Goal: Task Accomplishment & Management: Use online tool/utility

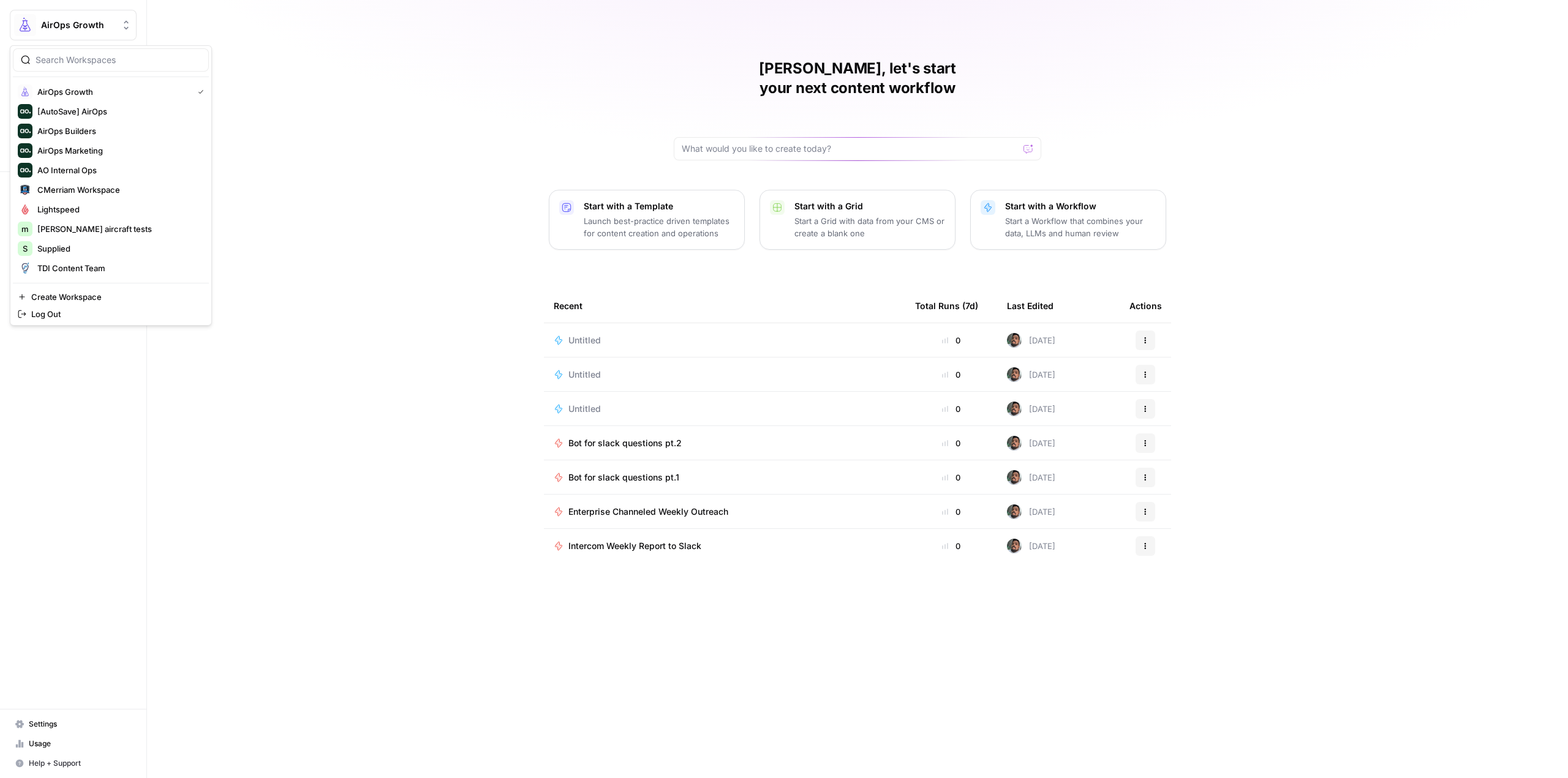
click at [104, 29] on span "AirOps Growth" at bounding box center [78, 25] width 74 height 12
click at [108, 269] on span "Lob" at bounding box center [119, 267] width 162 height 12
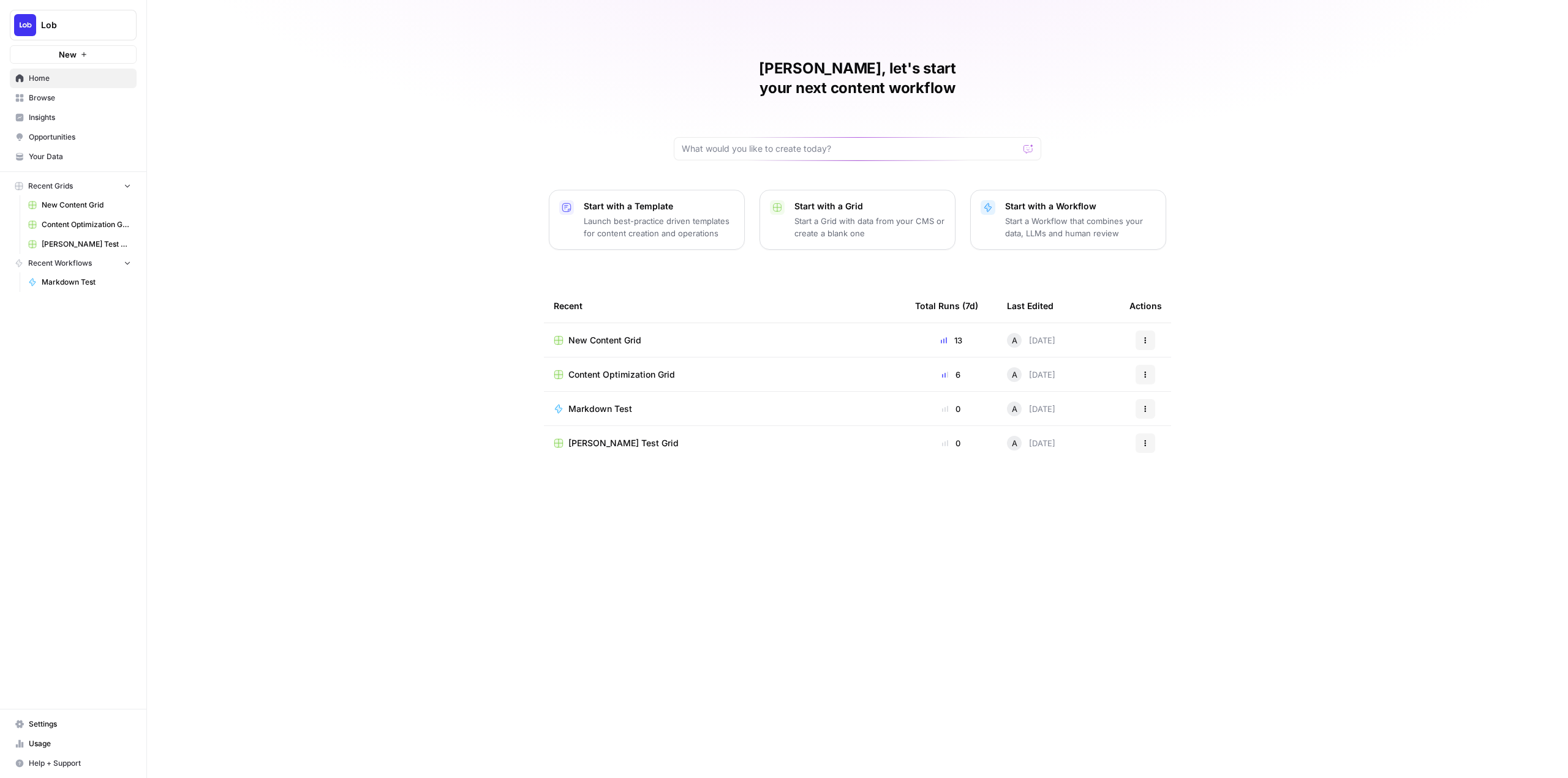
click at [611, 323] on td "New Content Grid" at bounding box center [724, 340] width 361 height 34
click at [620, 334] on span "New Content Grid" at bounding box center [605, 340] width 73 height 12
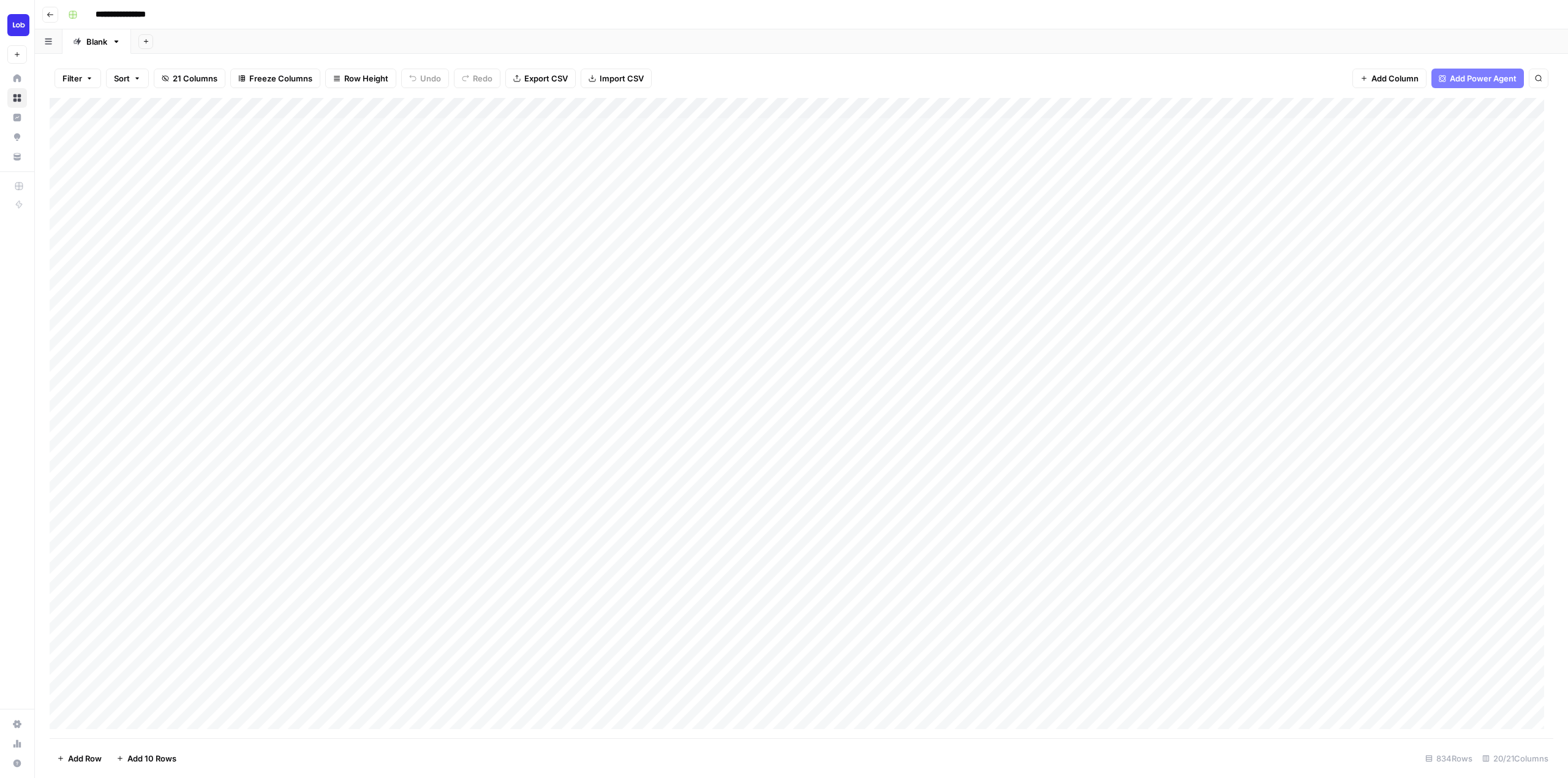
click at [47, 17] on icon "button" at bounding box center [51, 15] width 7 height 7
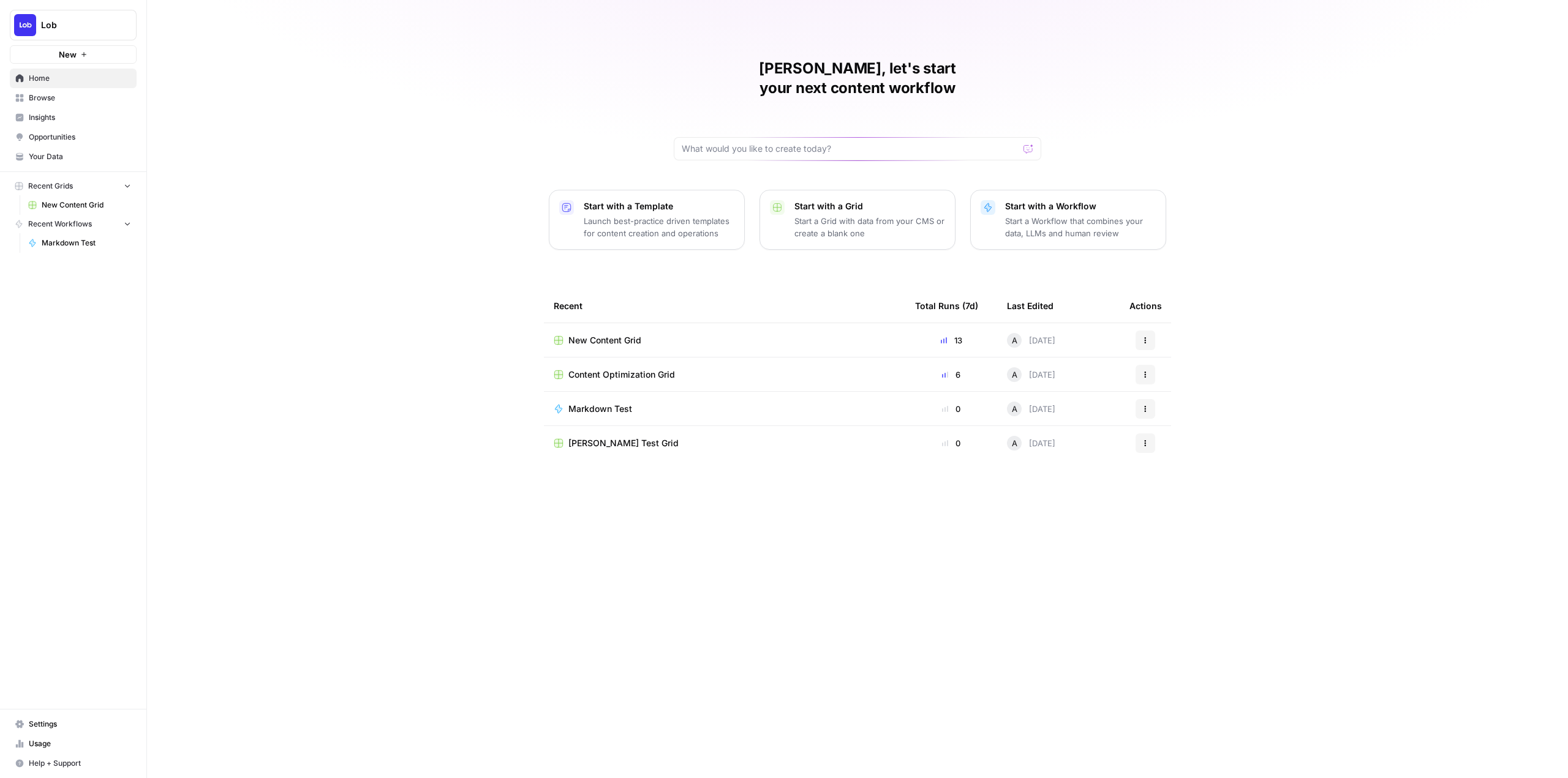
click at [671, 368] on span "Content Optimization Grid" at bounding box center [622, 374] width 107 height 12
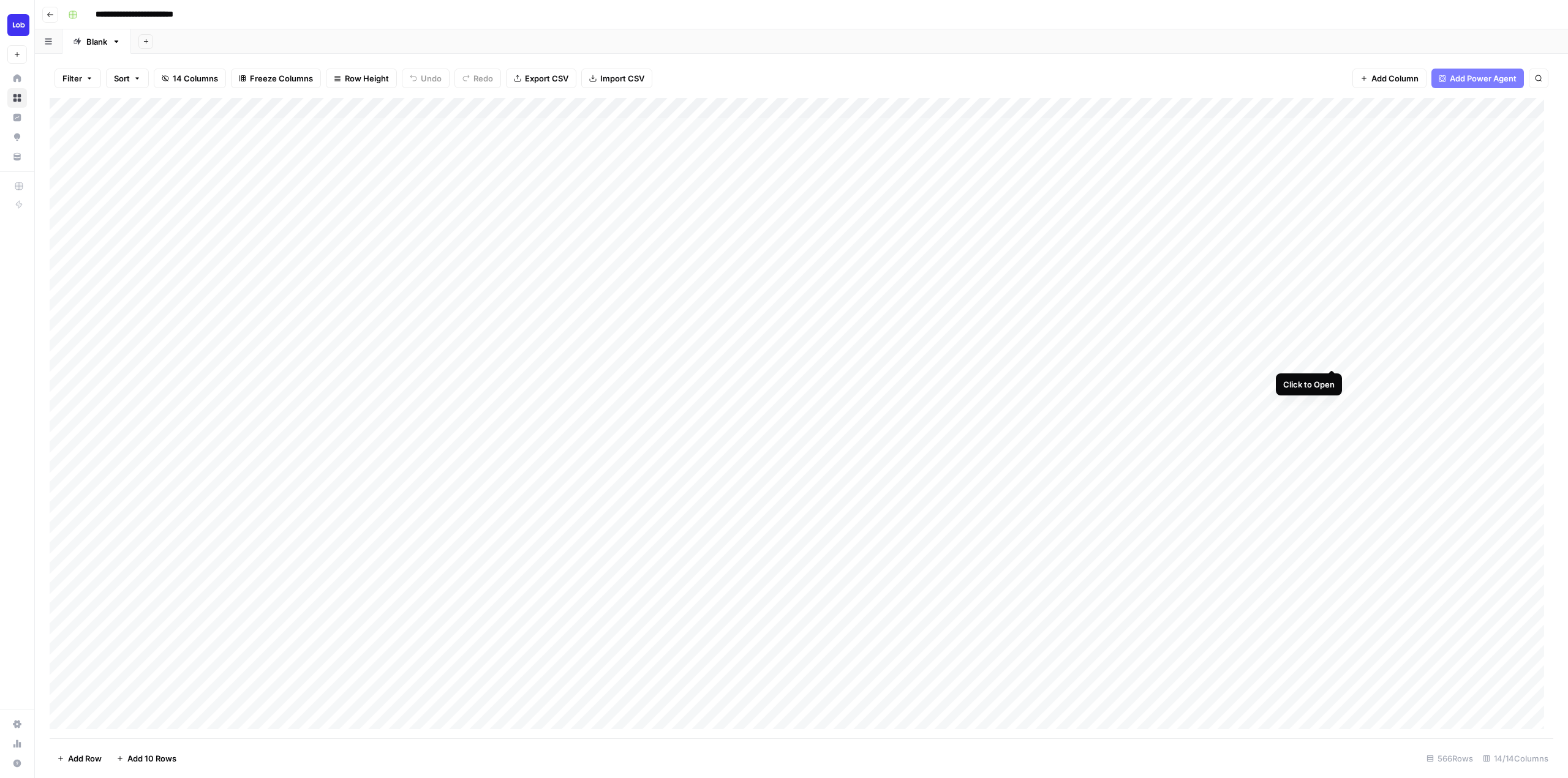
click at [1331, 355] on div "Add Column" at bounding box center [801, 418] width 1504 height 640
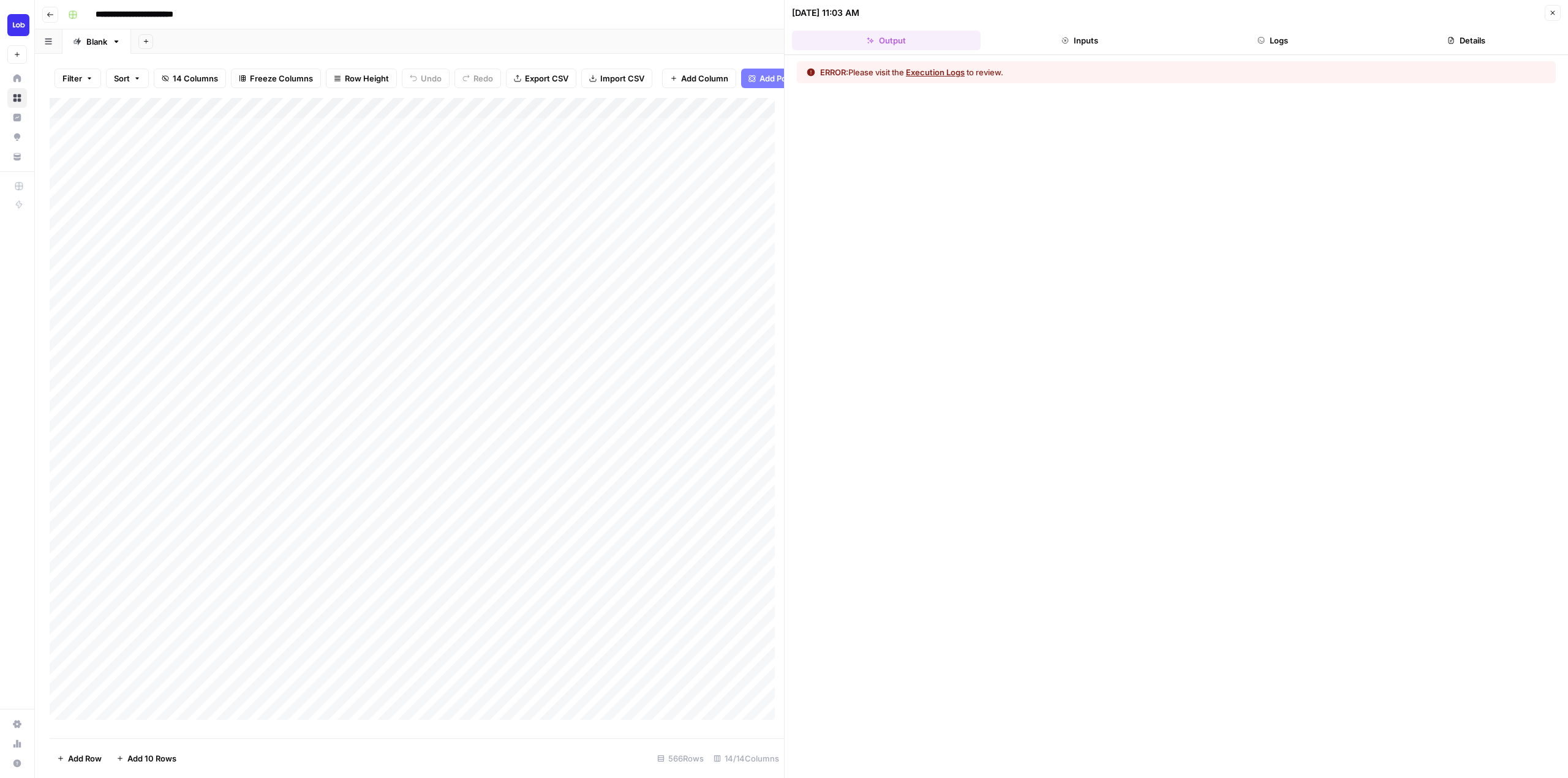
click at [1303, 39] on button "Logs" at bounding box center [1273, 39] width 188 height 19
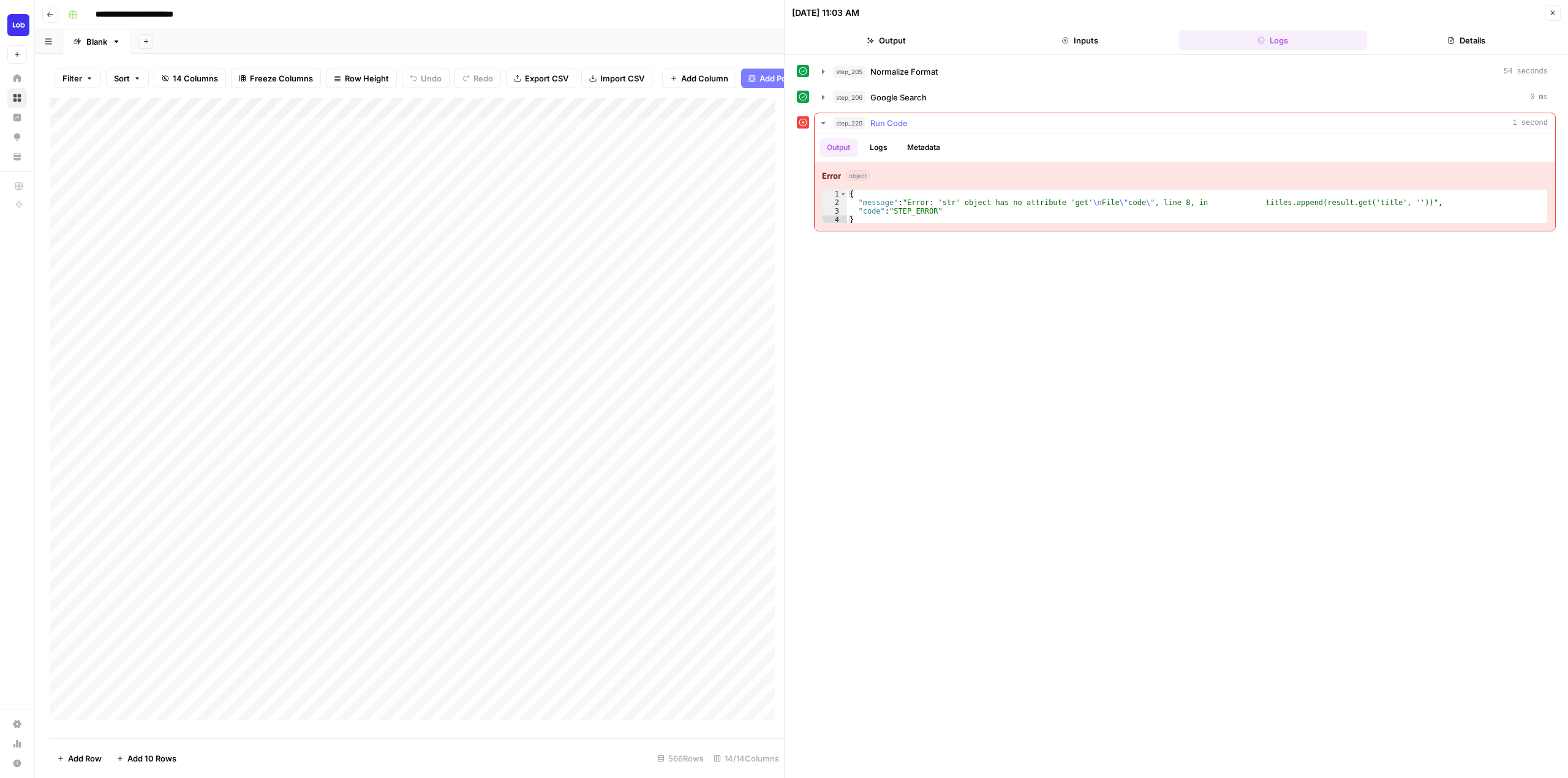
click at [825, 121] on icon "button" at bounding box center [824, 123] width 10 height 10
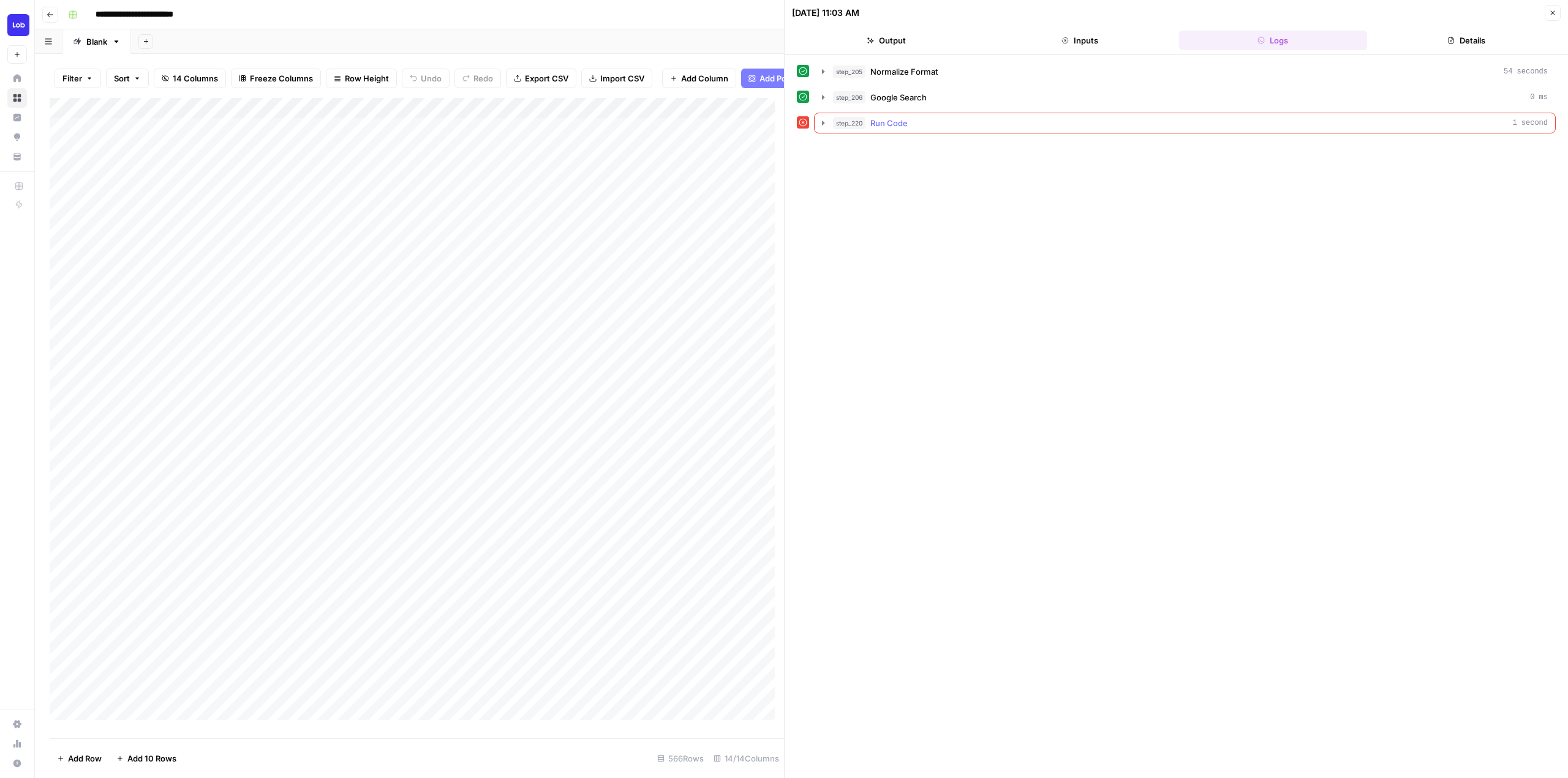
click at [822, 122] on icon "button" at bounding box center [824, 123] width 10 height 10
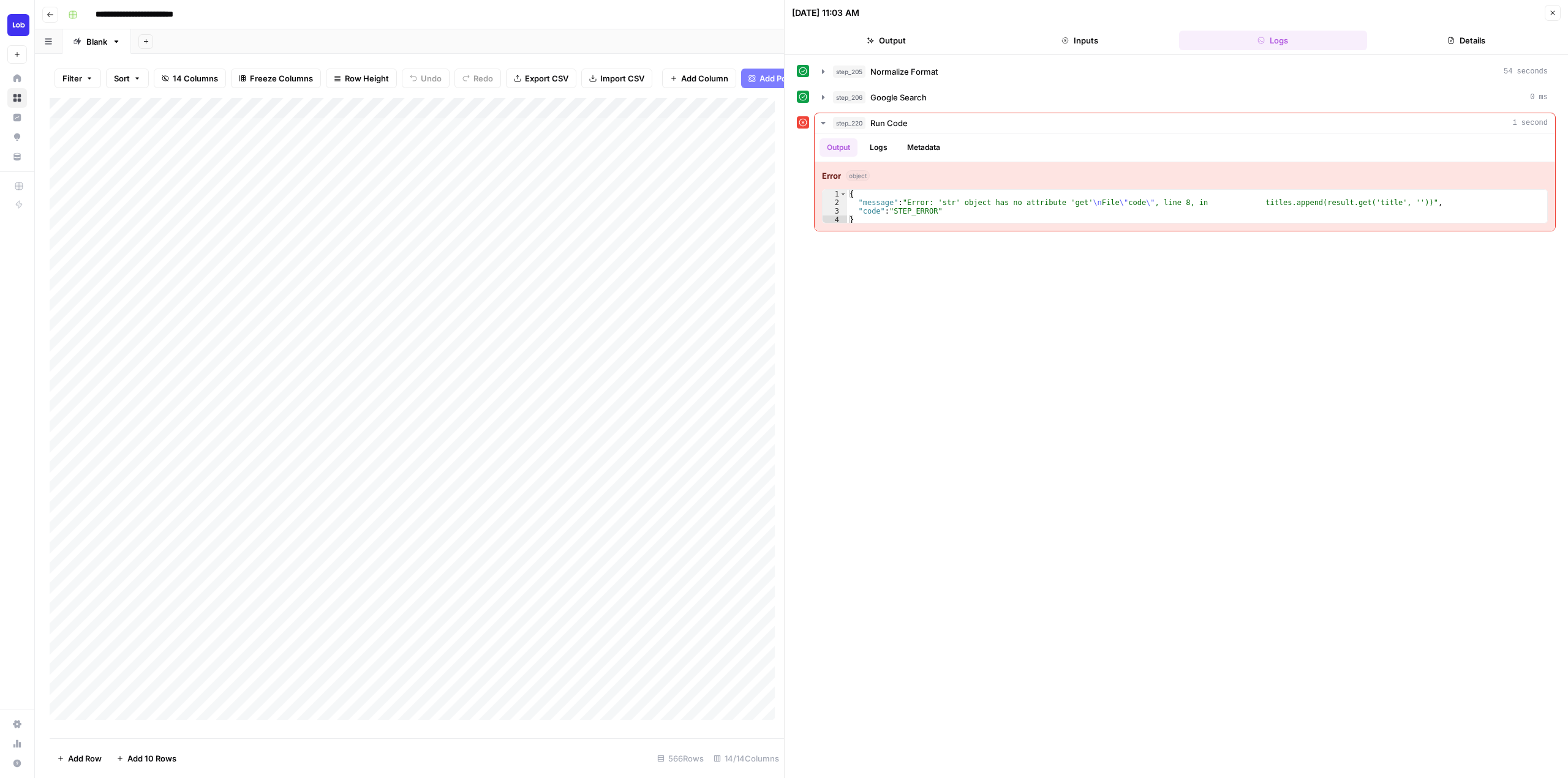
click at [926, 54] on header "09/04/25 at 11:03 AM Close Output Inputs Logs Details" at bounding box center [1176, 28] width 784 height 55
click at [908, 36] on button "Output" at bounding box center [886, 39] width 188 height 19
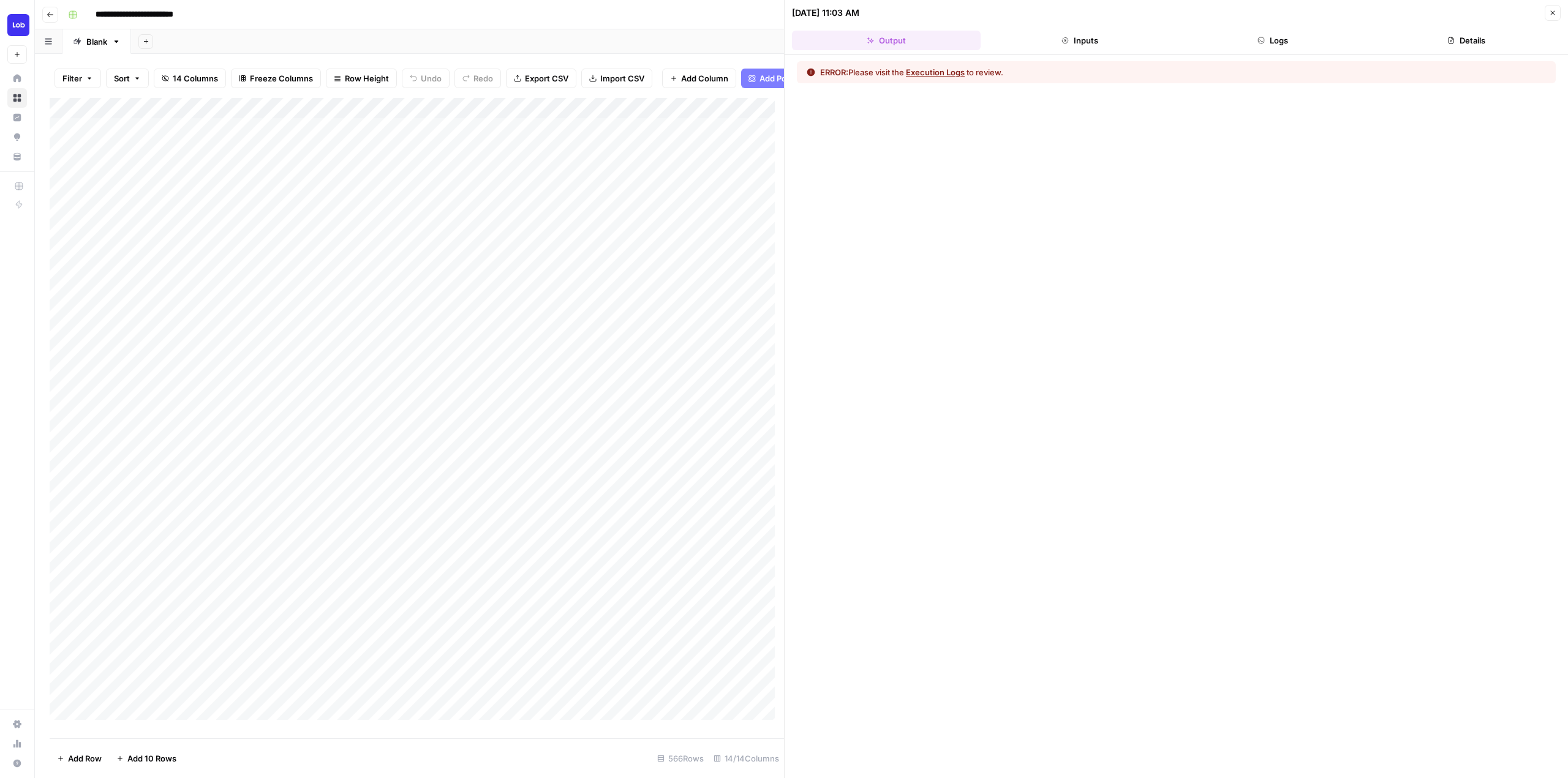
click at [1081, 41] on button "Inputs" at bounding box center [1079, 39] width 188 height 19
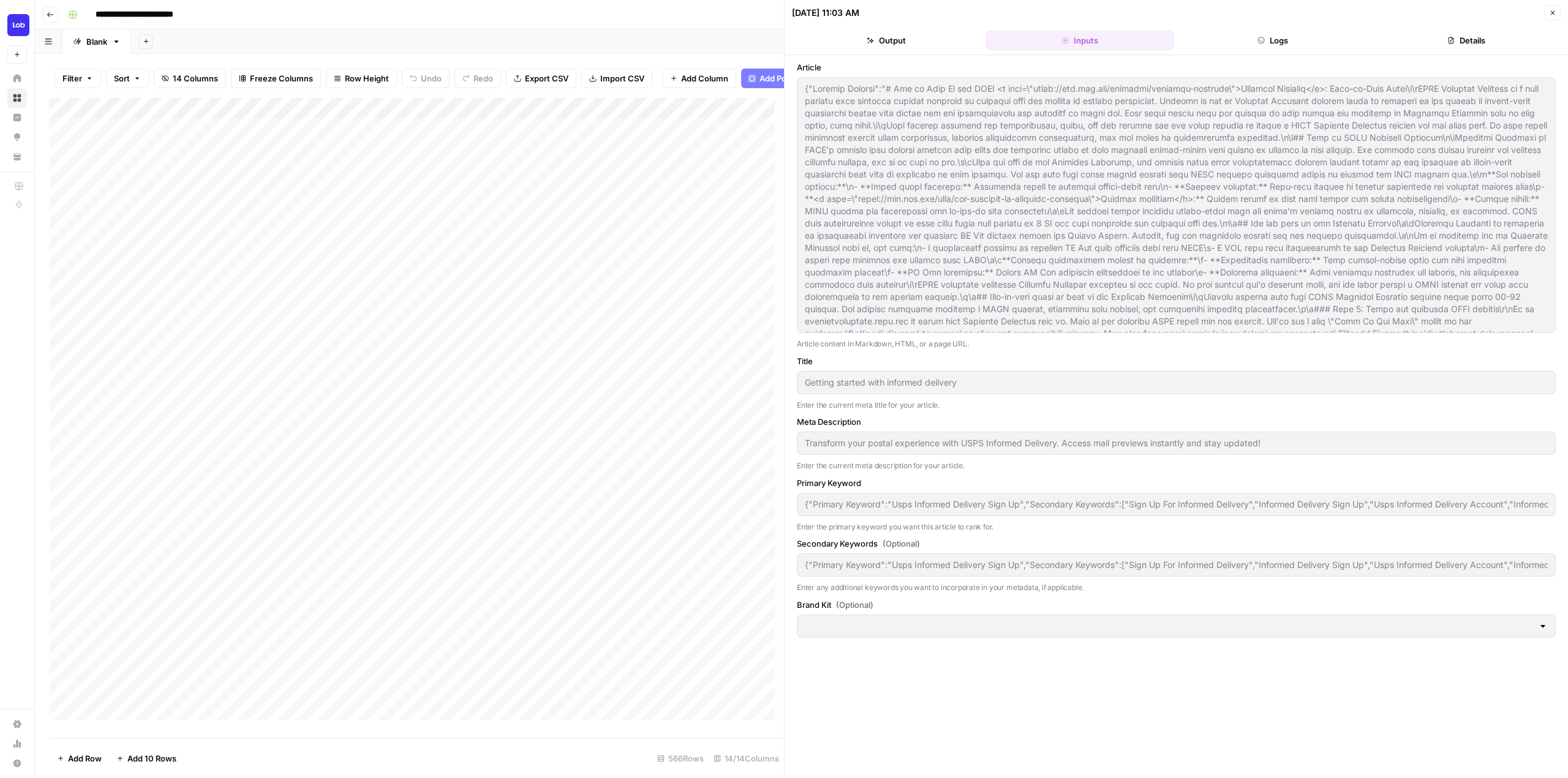
type input "Lob"
click at [1281, 38] on button "Logs" at bounding box center [1273, 39] width 188 height 19
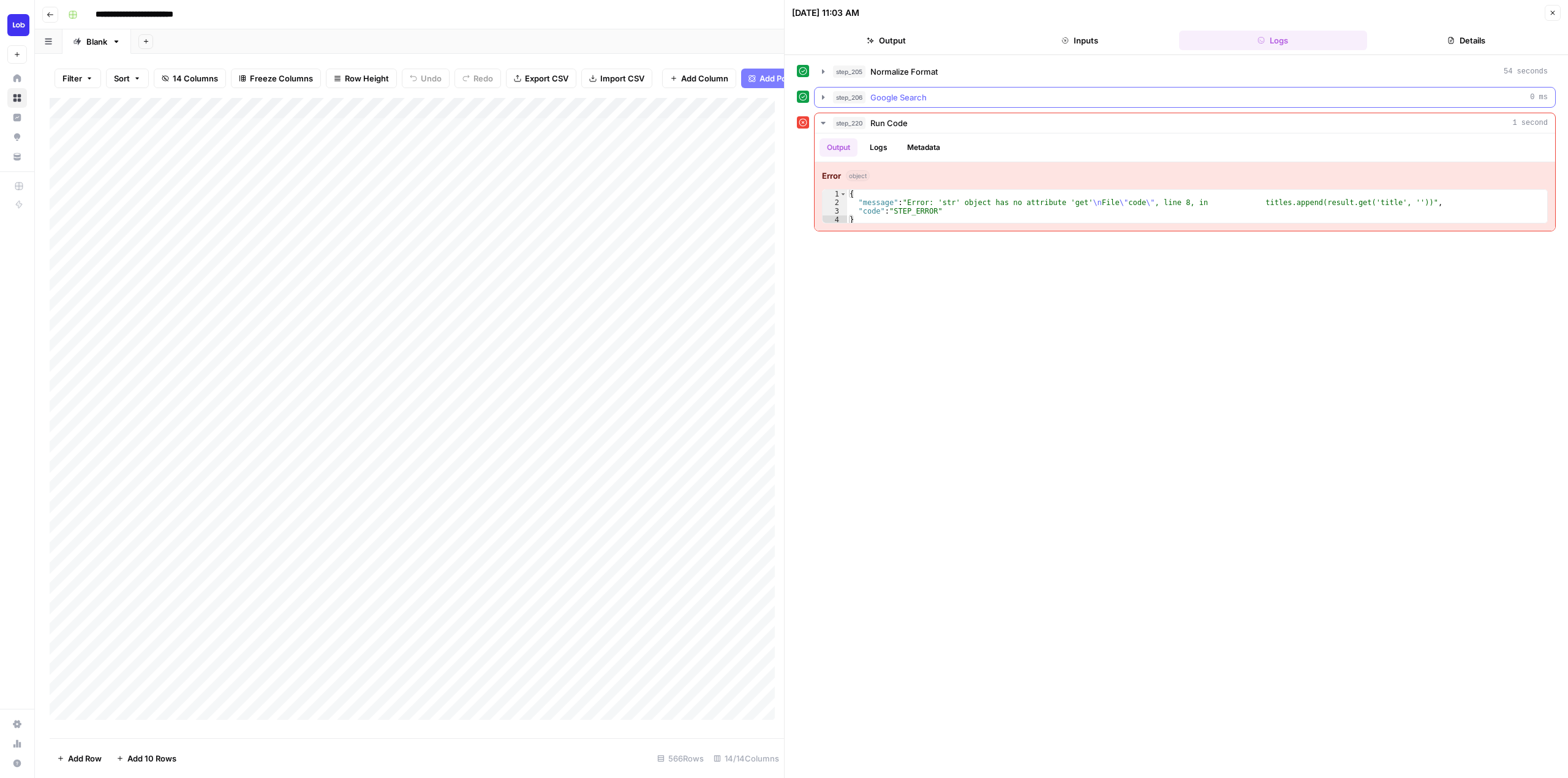
click at [822, 91] on button "step_206 Google Search 0 ms" at bounding box center [1186, 96] width 741 height 19
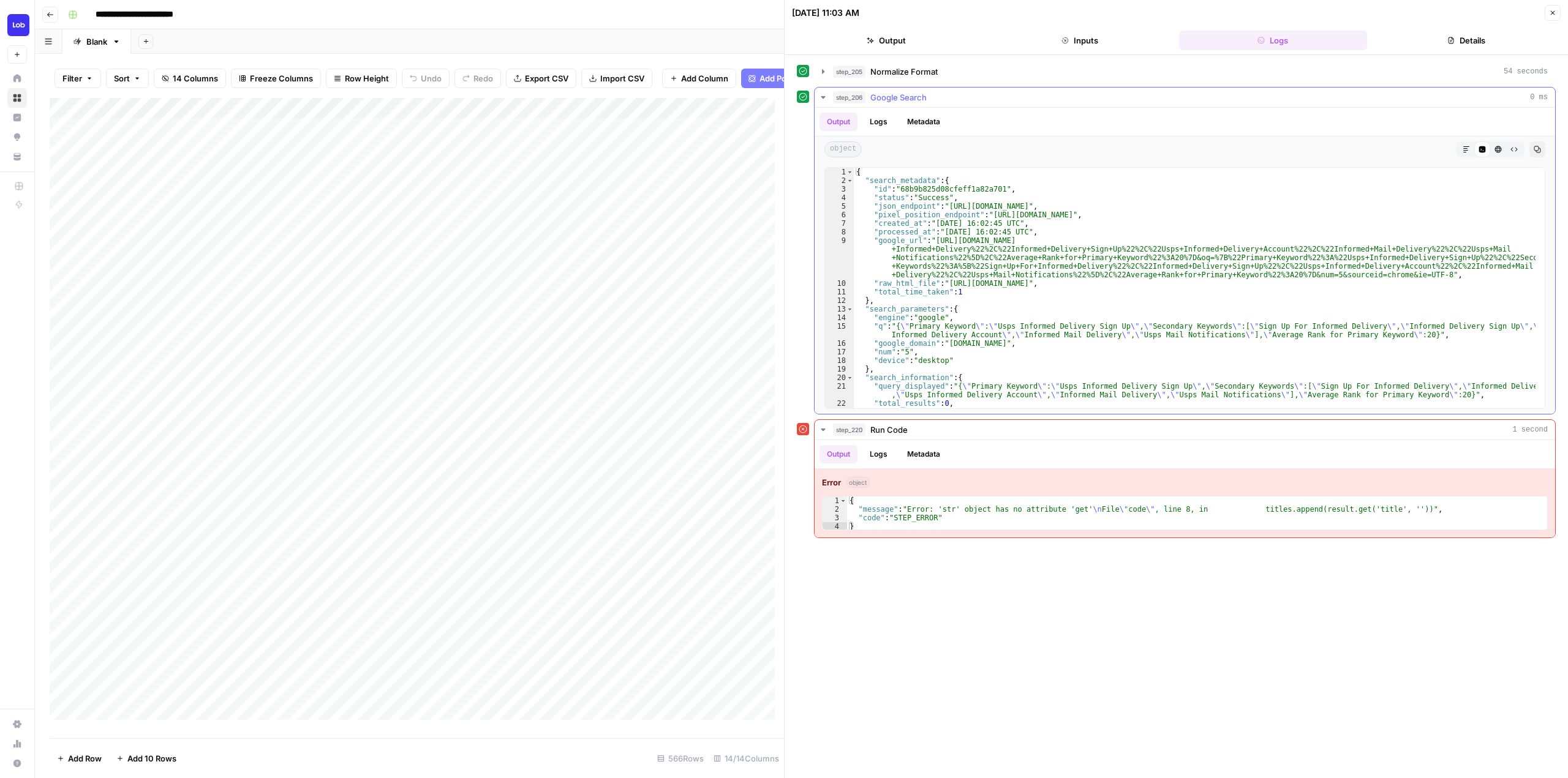
click at [822, 91] on button "step_206 Google Search 0 ms" at bounding box center [1186, 96] width 741 height 19
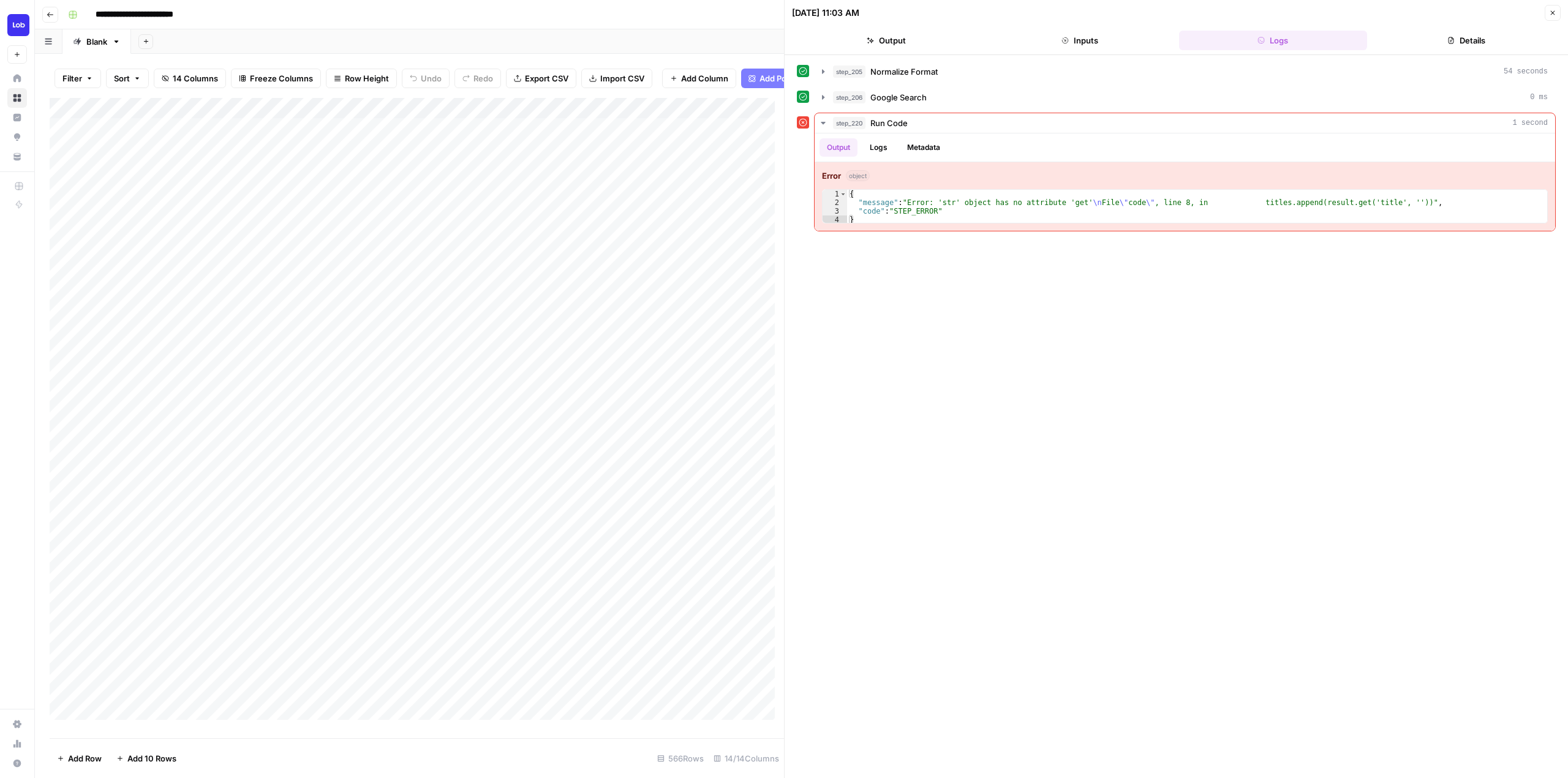
click at [909, 40] on button "Output" at bounding box center [886, 39] width 188 height 19
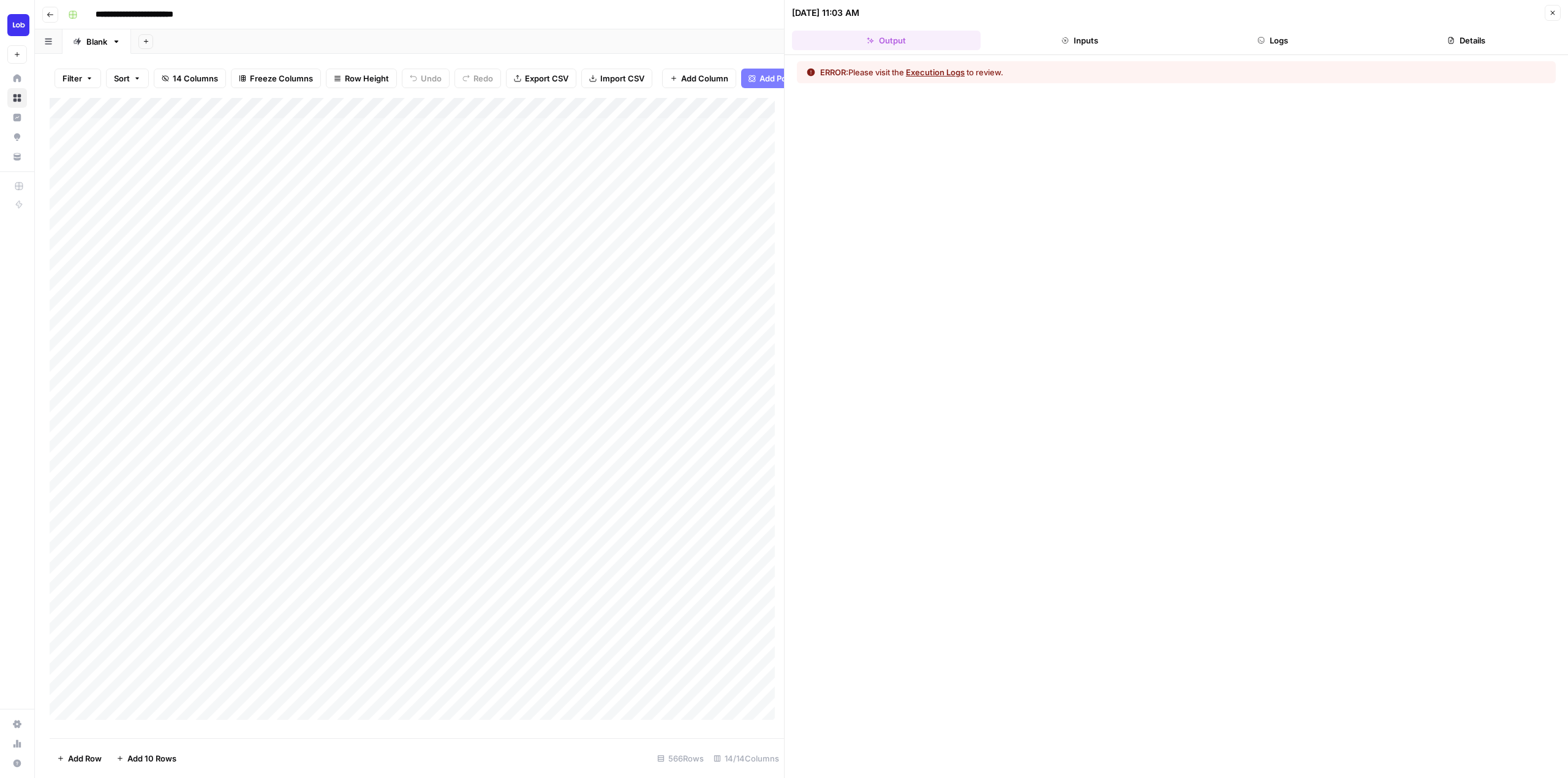
click at [1110, 38] on button "Inputs" at bounding box center [1079, 39] width 188 height 19
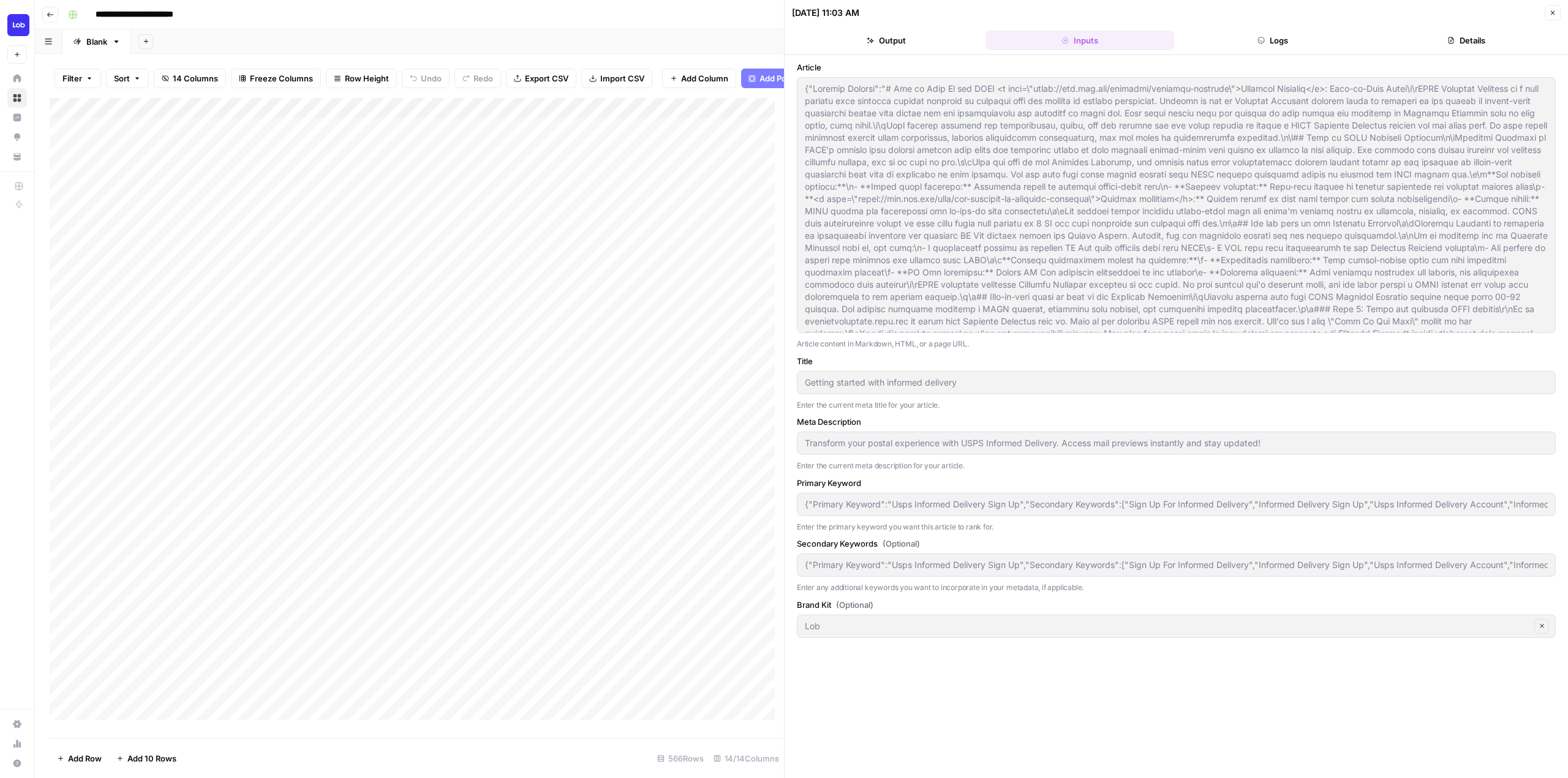
click at [1256, 39] on button "Logs" at bounding box center [1273, 39] width 188 height 19
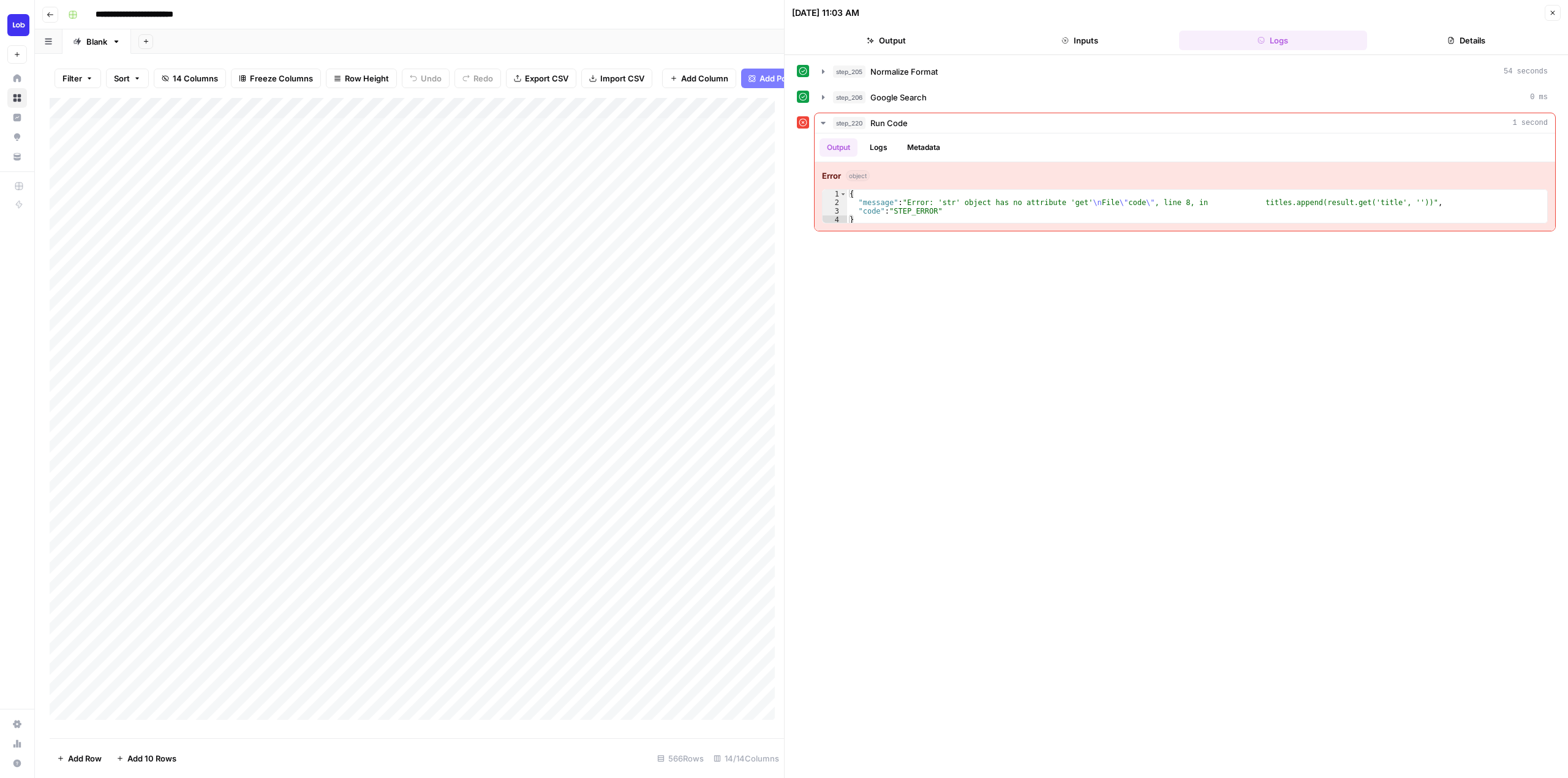
click at [1423, 39] on button "Details" at bounding box center [1466, 39] width 188 height 19
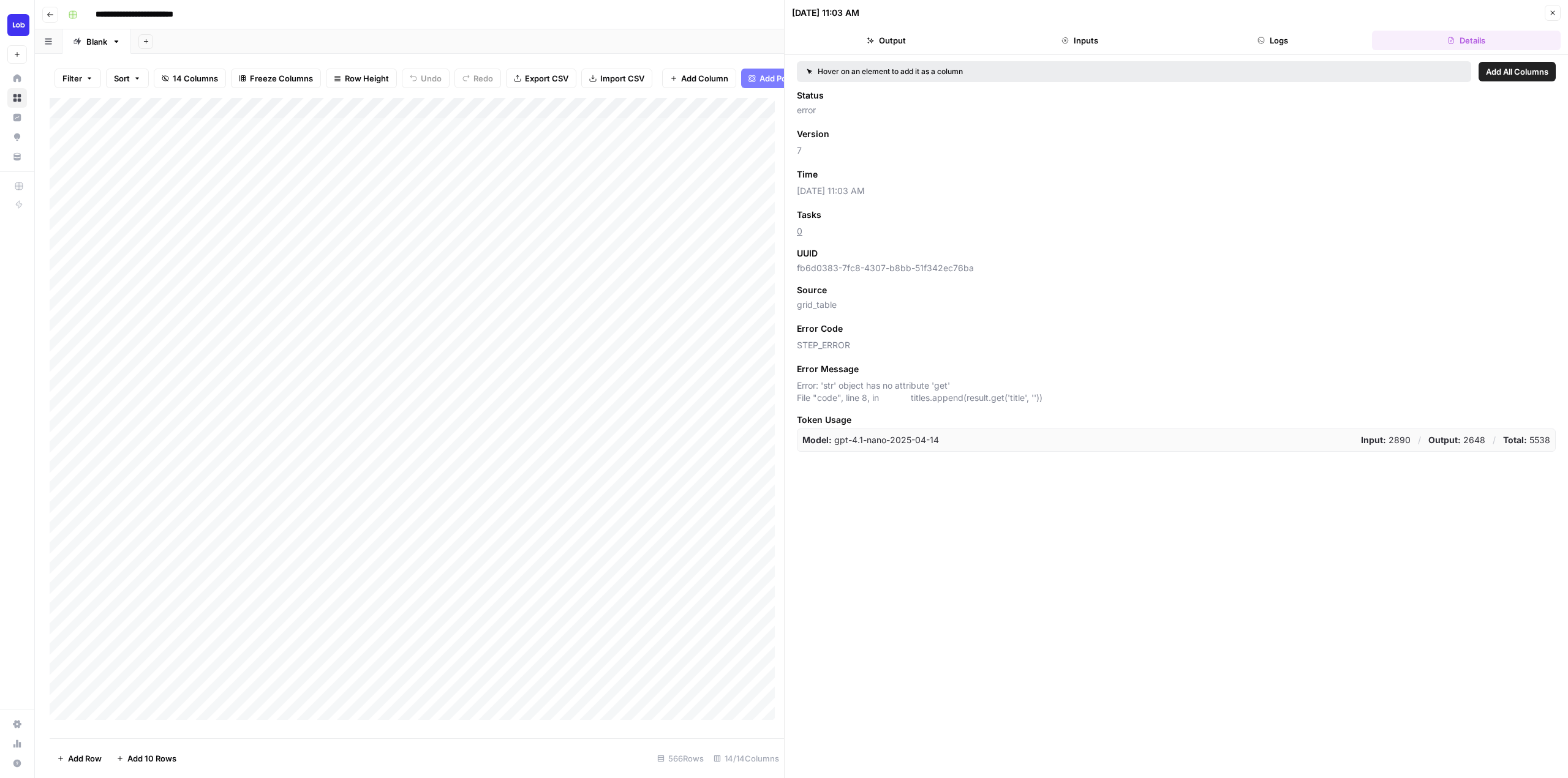
click at [580, 754] on footer "Add Row Add 10 Rows 566 Rows 14/14 Columns" at bounding box center [416, 758] width 734 height 39
click at [1559, 12] on button "Close" at bounding box center [1552, 12] width 16 height 16
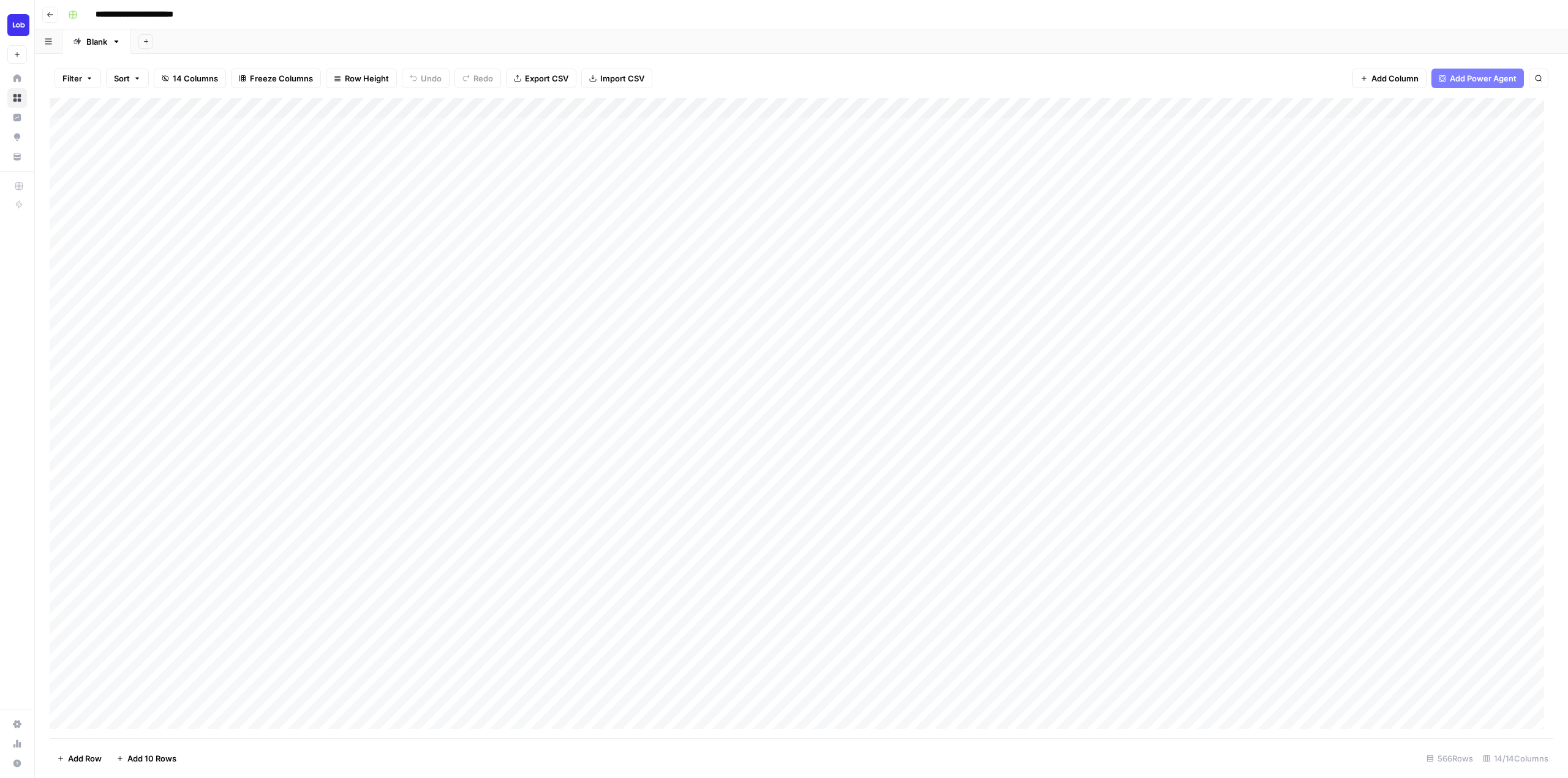
click at [1335, 108] on div "Add Column" at bounding box center [801, 418] width 1504 height 640
click at [1314, 74] on div "Filter Sort 14 Columns Freeze Columns Row Height Undo Redo Export CSV Import CS…" at bounding box center [801, 78] width 1504 height 39
click at [1007, 377] on div "Add Column" at bounding box center [801, 418] width 1504 height 640
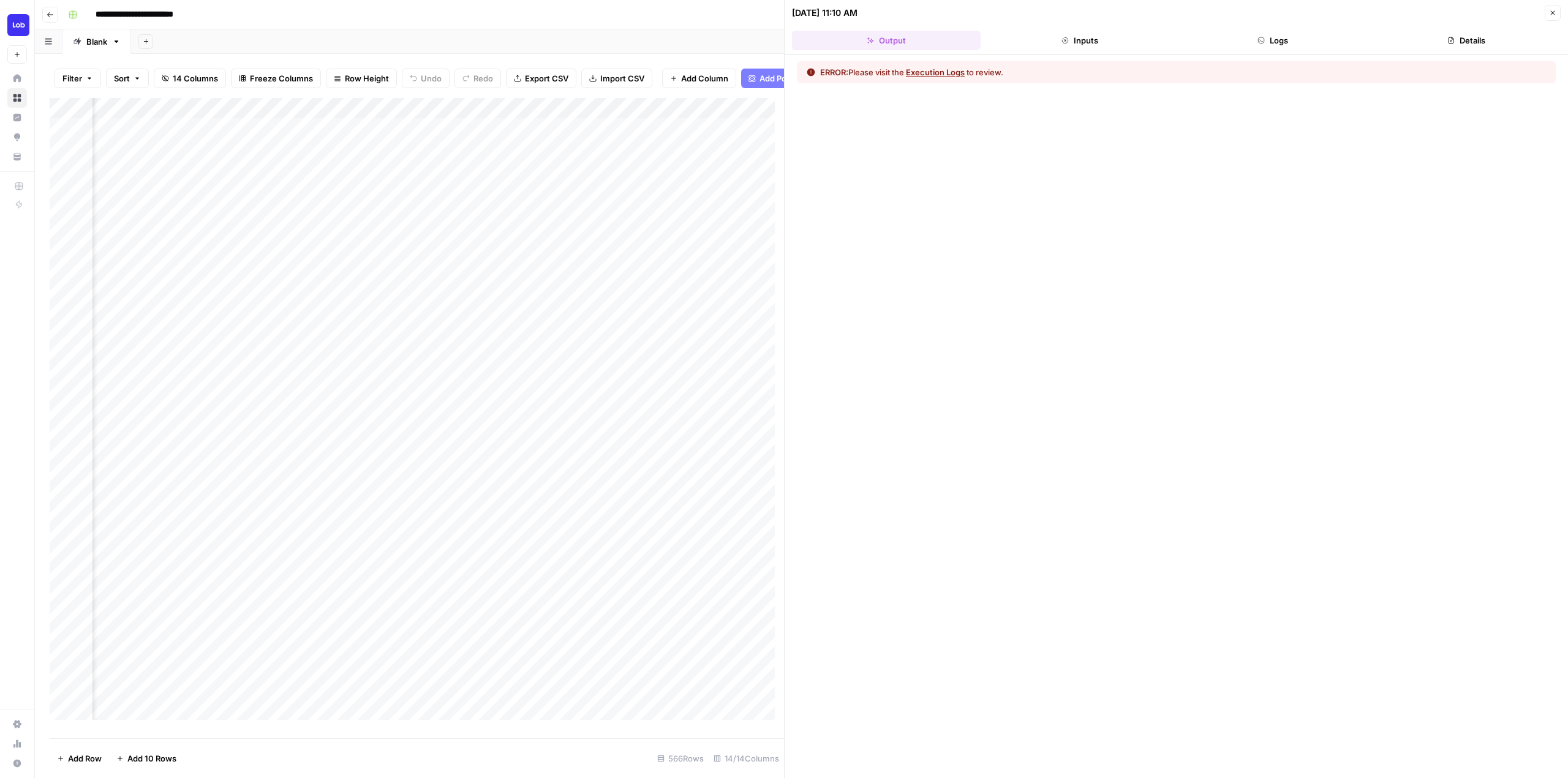
drag, startPoint x: 1104, startPoint y: 37, endPoint x: 1139, endPoint y: 39, distance: 35.1
click at [1105, 37] on button "Inputs" at bounding box center [1079, 39] width 188 height 19
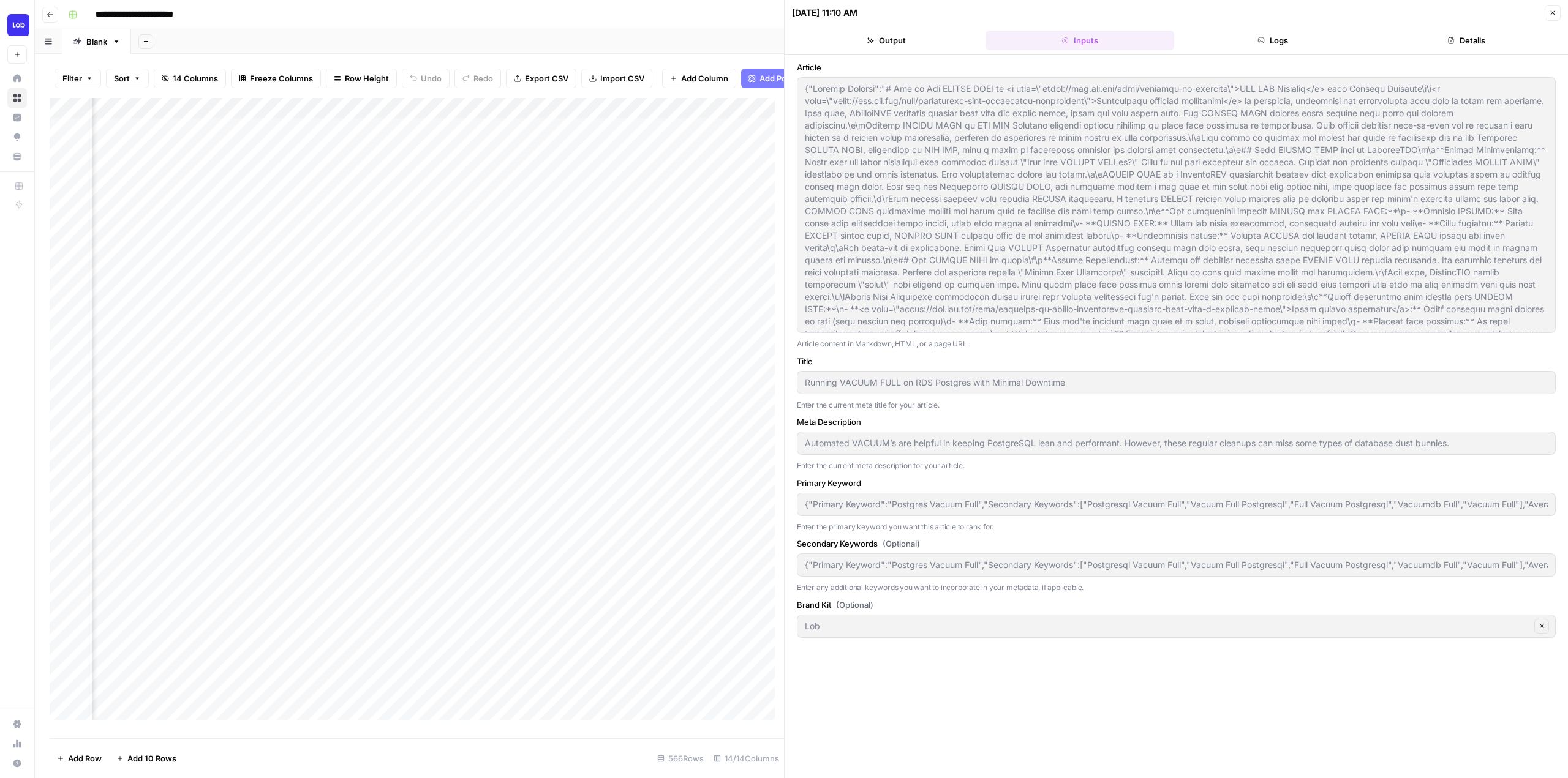
click at [1259, 38] on icon "button" at bounding box center [1261, 40] width 7 height 7
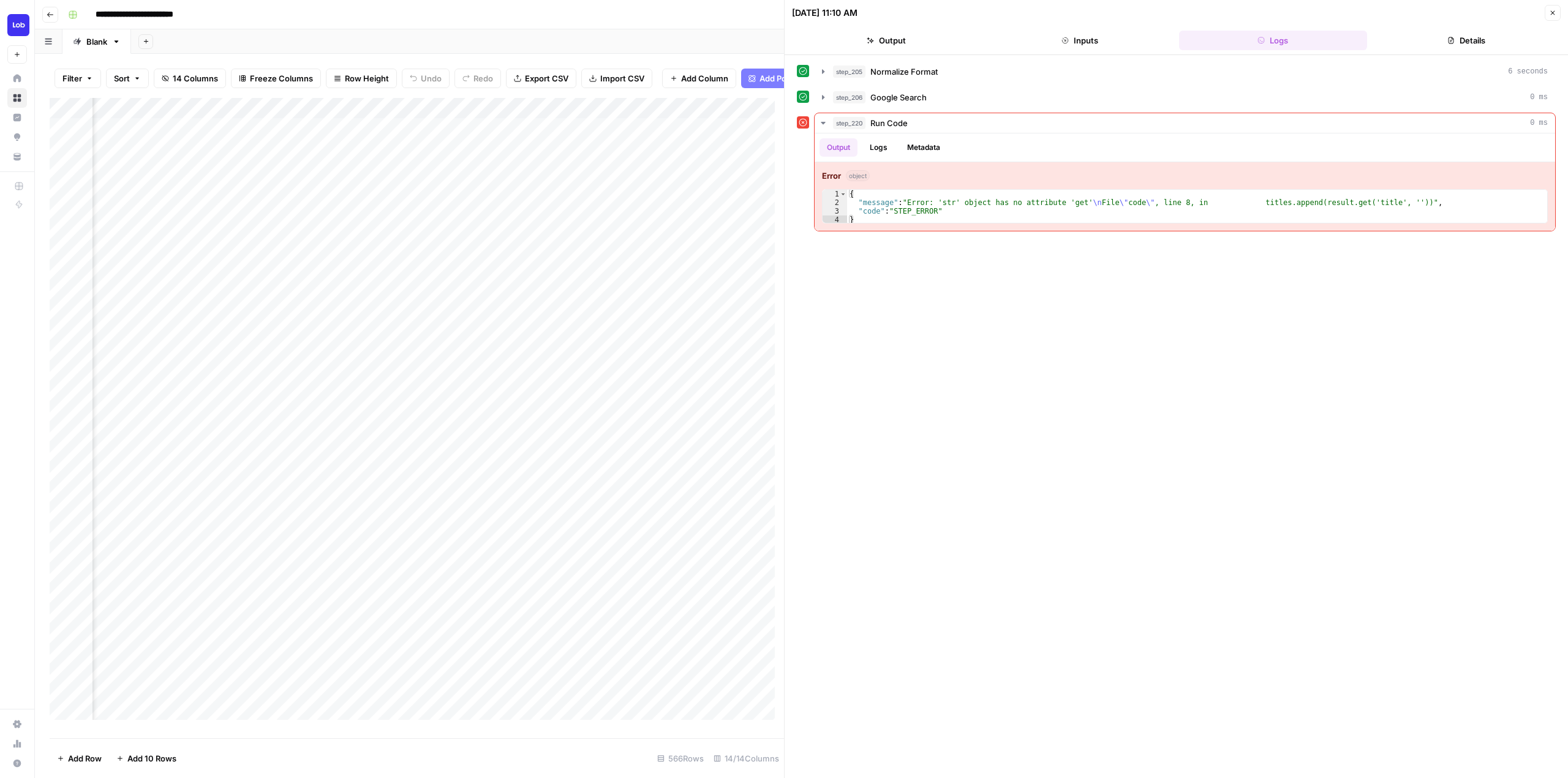
click at [1090, 39] on button "Inputs" at bounding box center [1079, 39] width 188 height 19
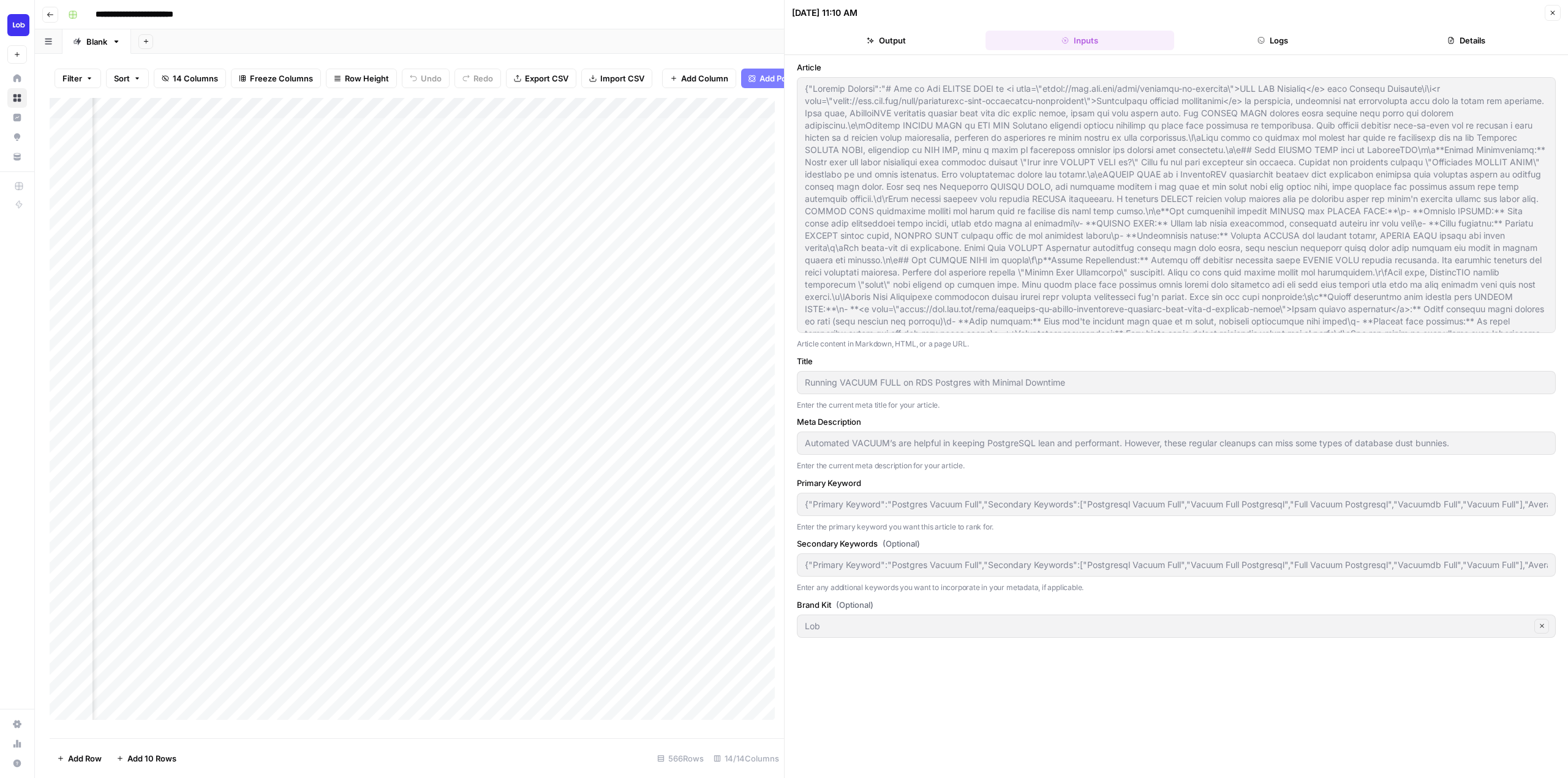
click at [1280, 41] on button "Logs" at bounding box center [1273, 39] width 188 height 19
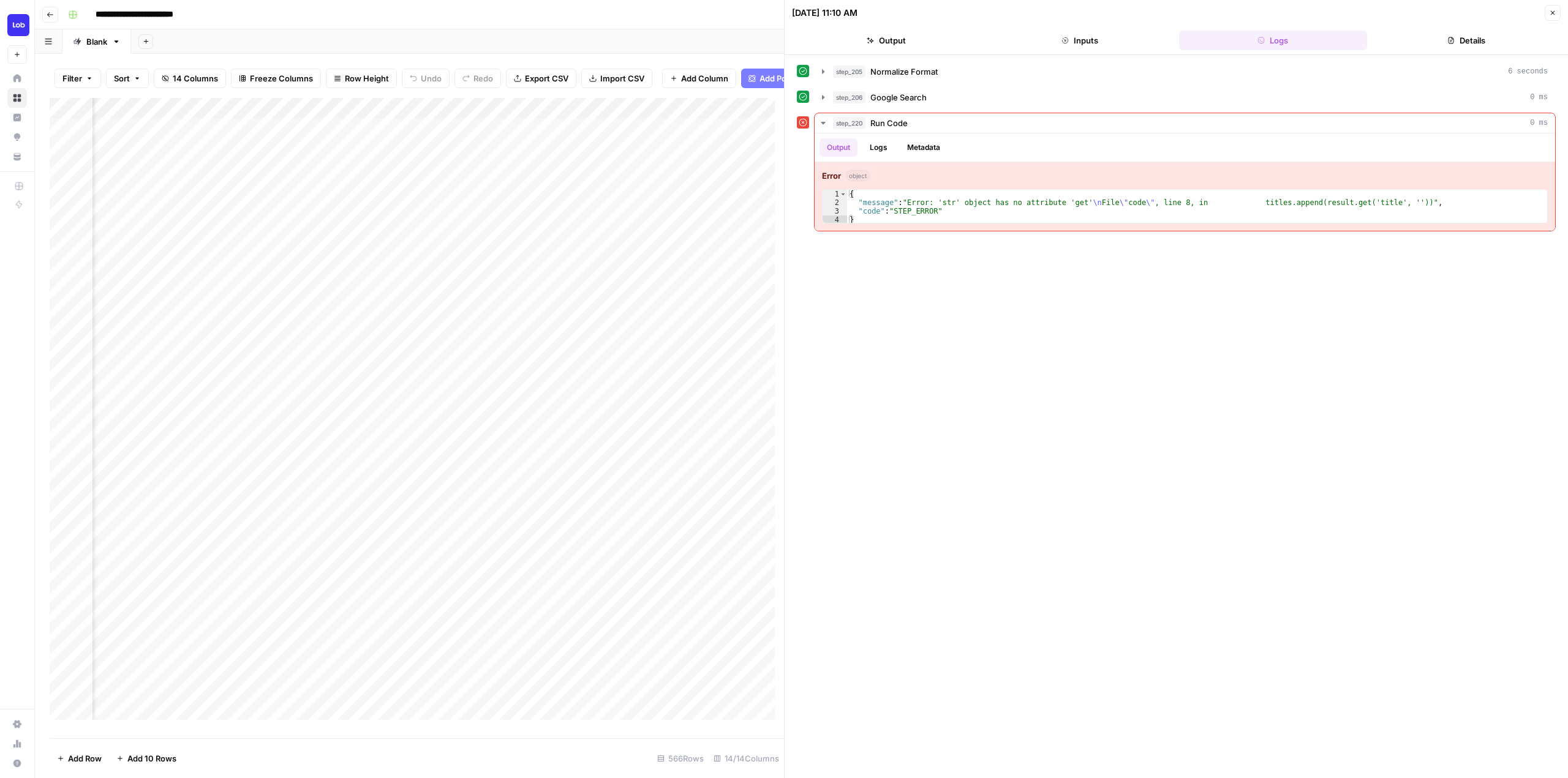
click at [595, 769] on footer "Add Row Add 10 Rows 566 Rows 14/14 Columns" at bounding box center [416, 758] width 734 height 39
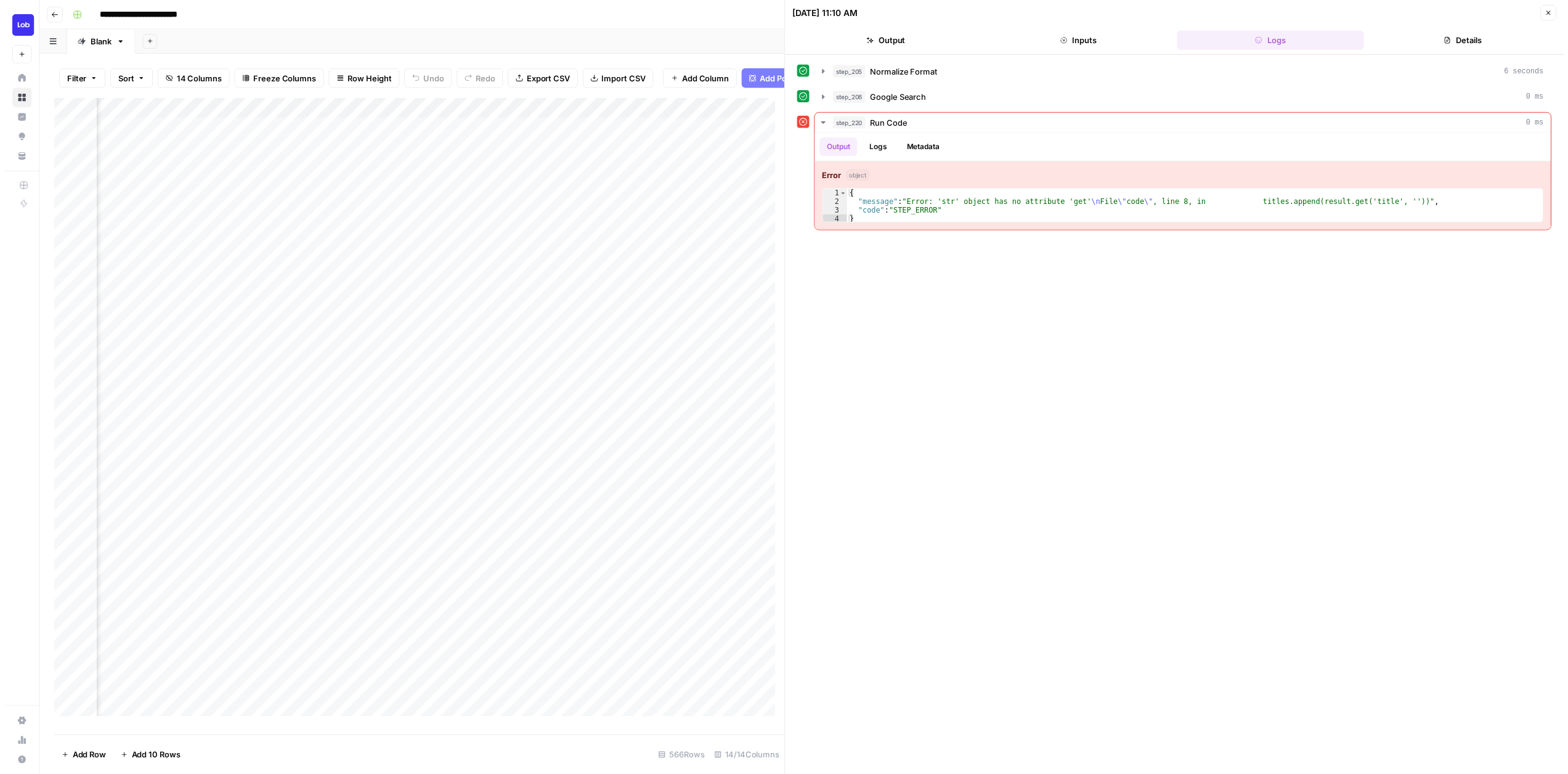
scroll to position [0, 593]
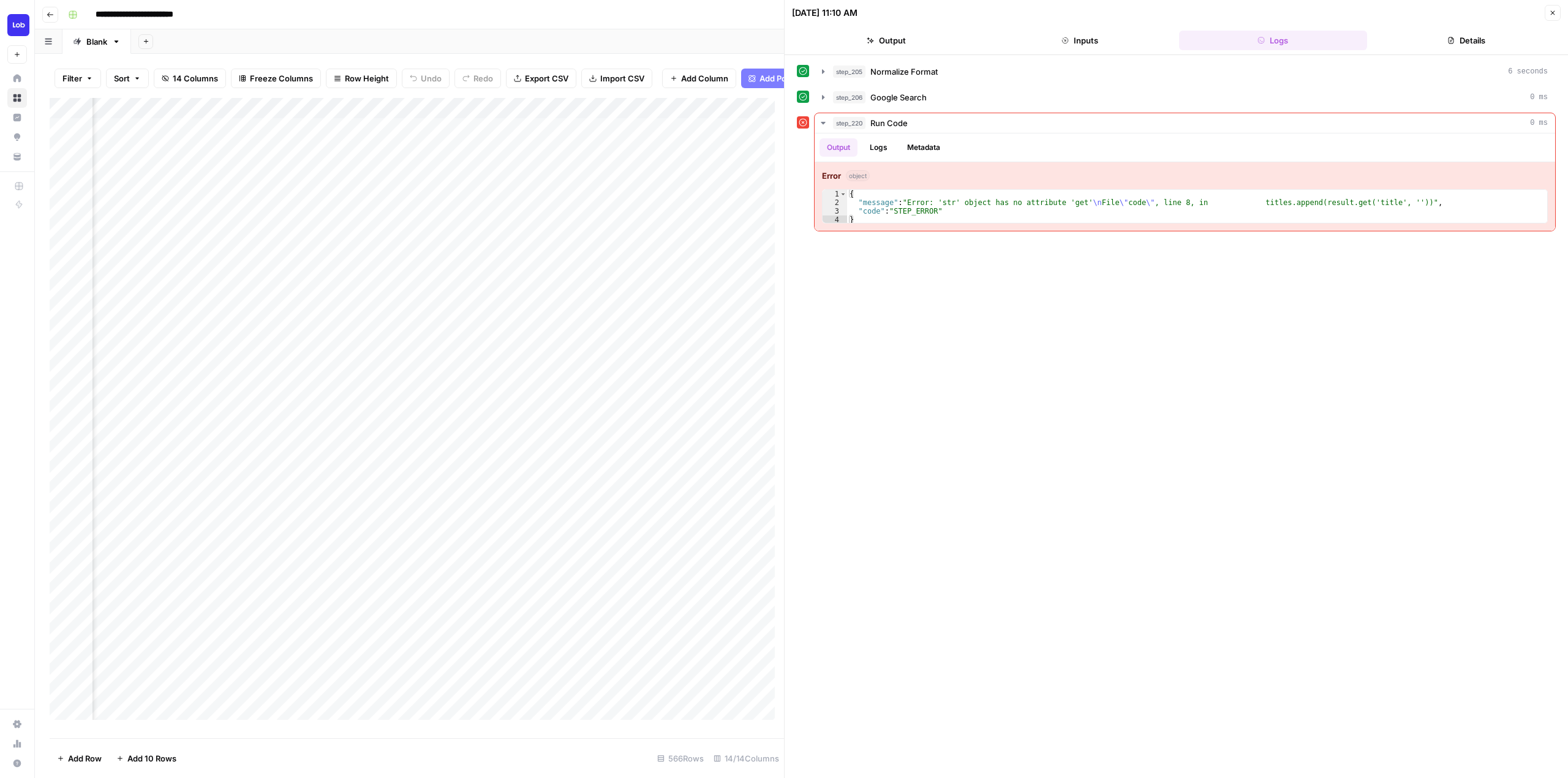
click at [1009, 20] on div "09/04/25 at 11:10 AM Close" at bounding box center [1176, 12] width 769 height 16
click at [574, 763] on footer "Add Row Add 10 Rows 566 Rows 14/14 Columns" at bounding box center [416, 758] width 734 height 39
click at [1552, 14] on icon "button" at bounding box center [1553, 13] width 7 height 7
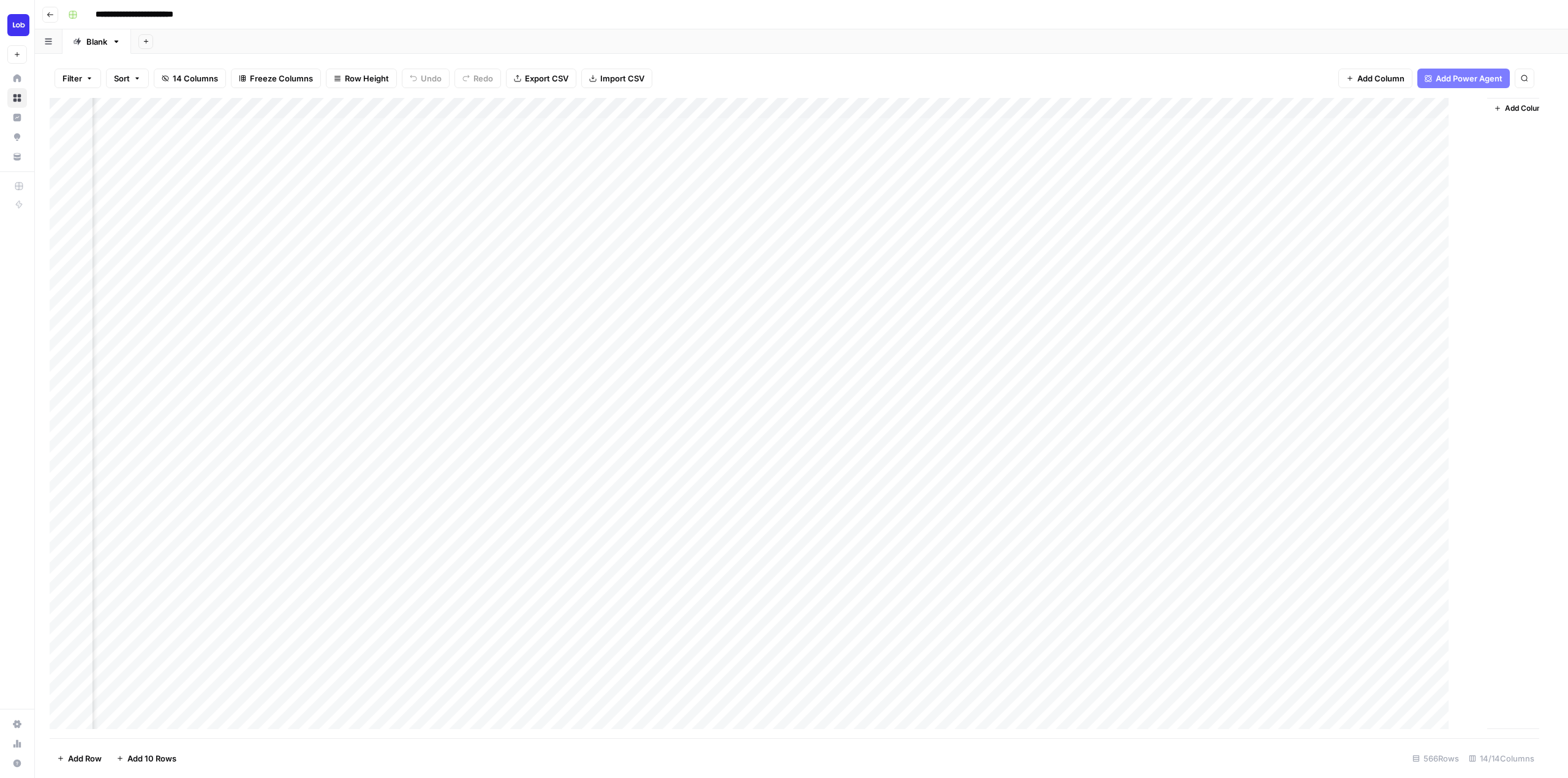
scroll to position [0, 310]
click at [1022, 109] on div "Add Column" at bounding box center [801, 418] width 1504 height 640
